Goal: Navigation & Orientation: Go to known website

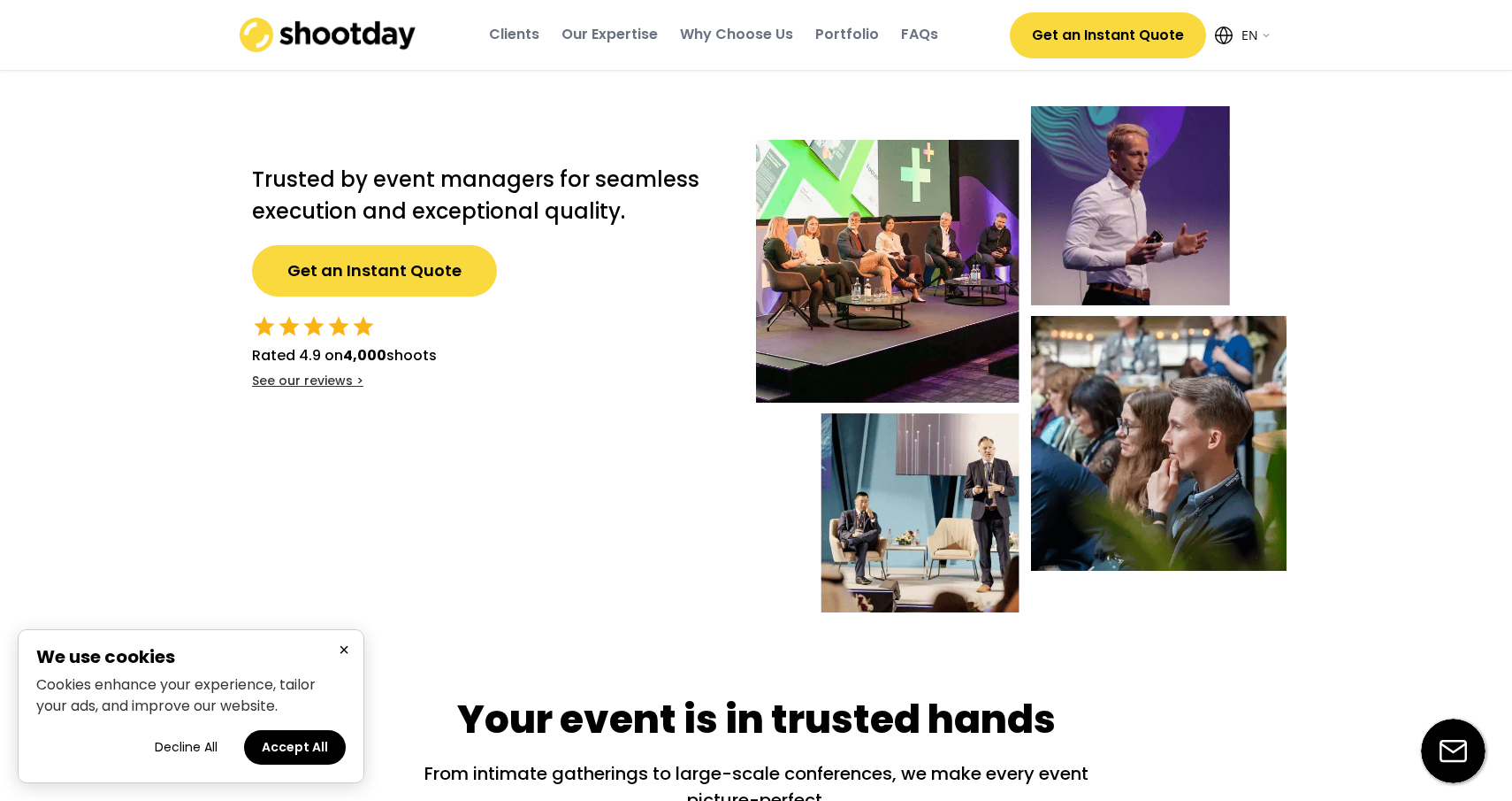
select select ""en""
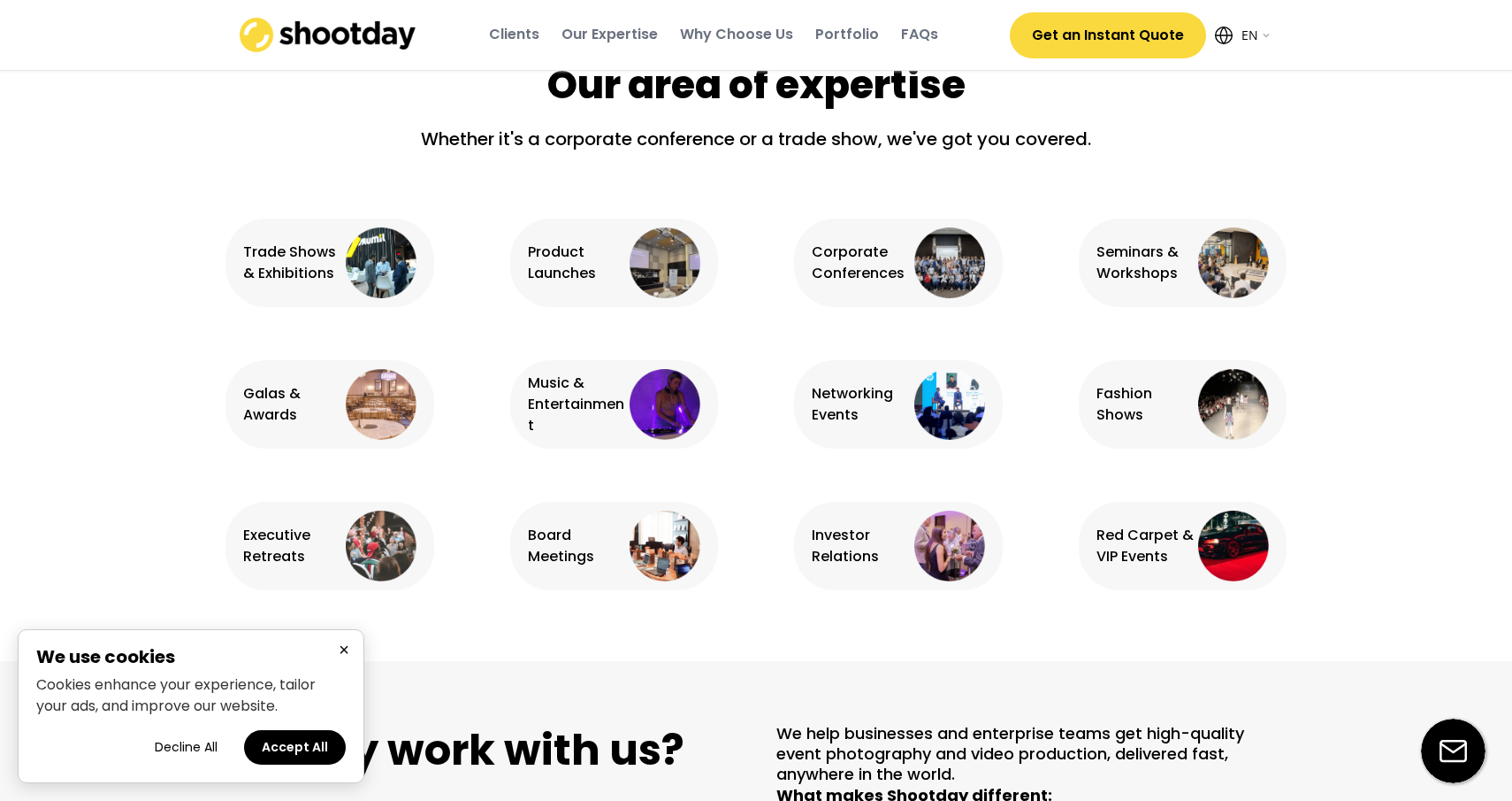
scroll to position [1088, 0]
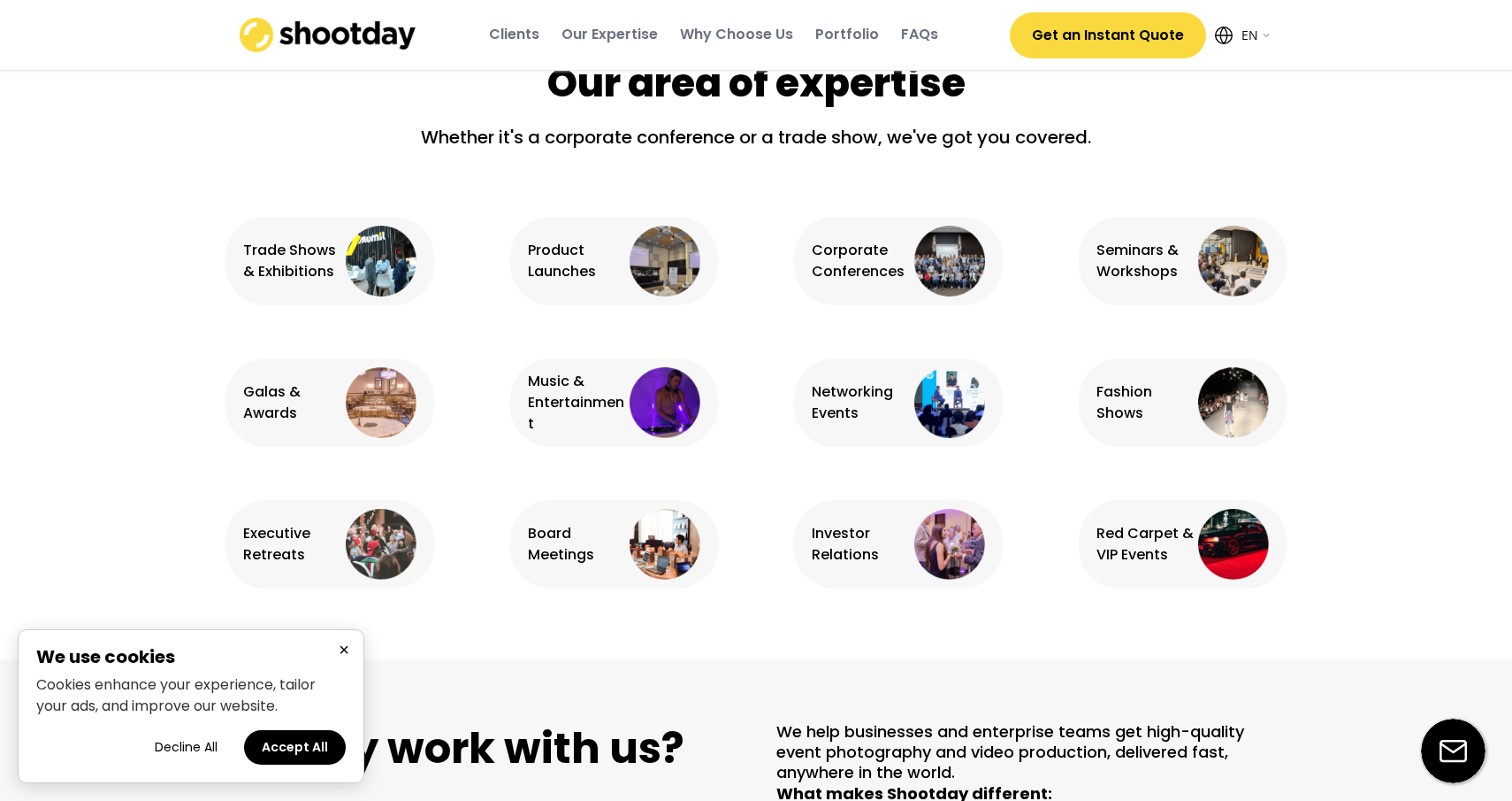
click at [300, 745] on button "Accept All" at bounding box center [294, 747] width 102 height 34
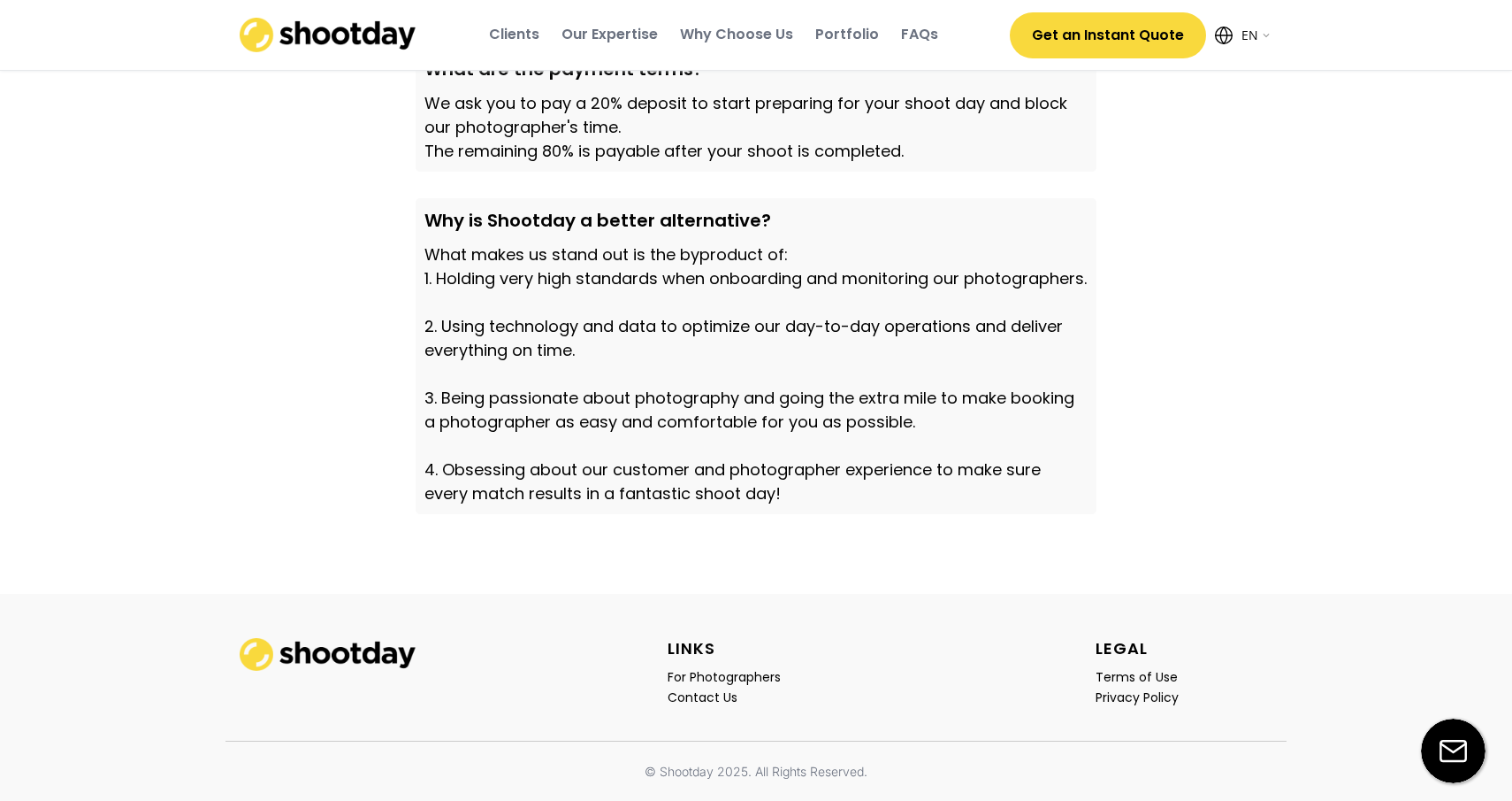
scroll to position [6081, 0]
